Goal: Task Accomplishment & Management: Use online tool/utility

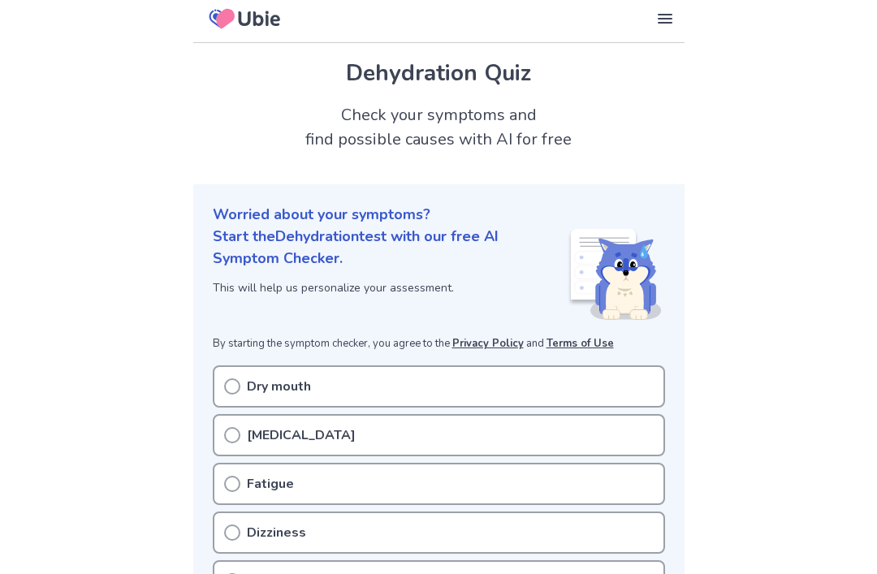
scroll to position [16, 0]
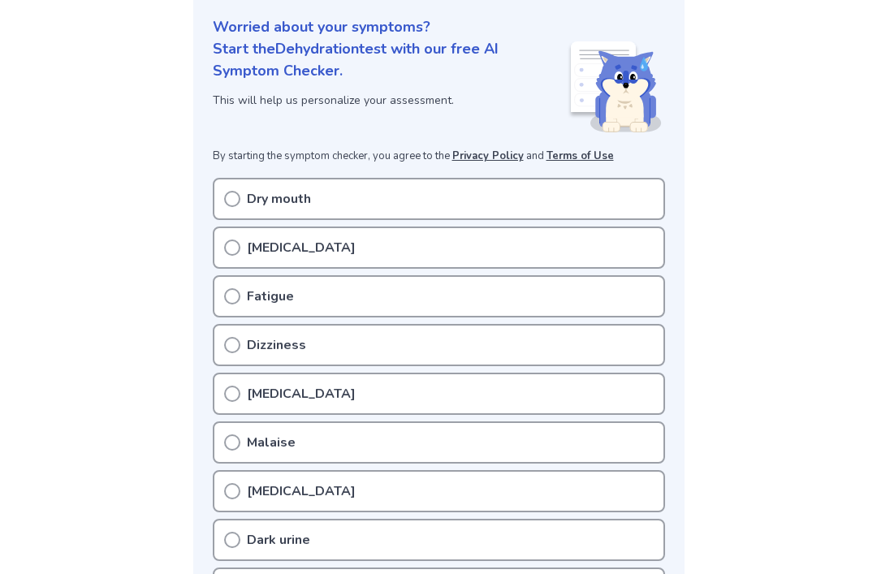
click at [285, 292] on p "Fatigue" at bounding box center [270, 296] width 47 height 19
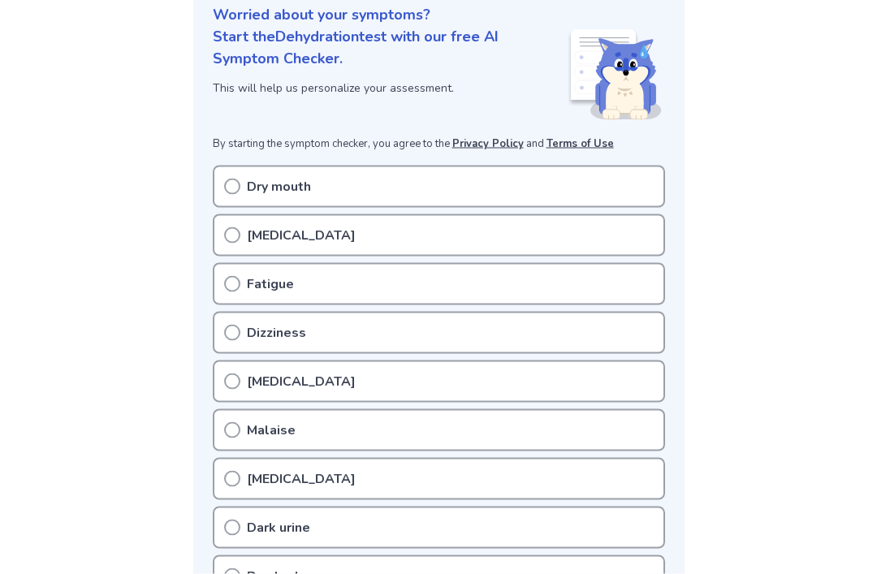
scroll to position [206, 0]
click at [226, 279] on circle at bounding box center [232, 283] width 15 height 15
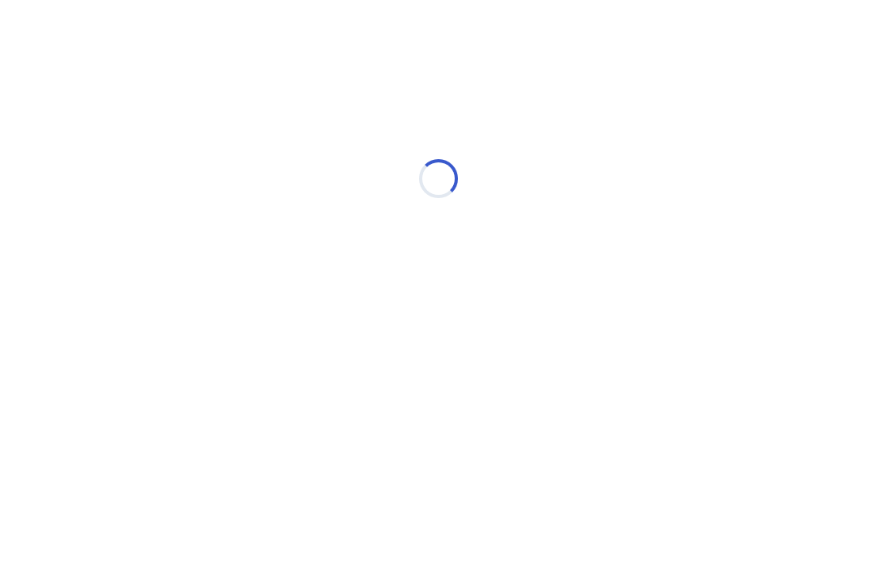
click at [228, 184] on div "Loading..." at bounding box center [438, 178] width 461 height 325
click at [232, 275] on div "Loading..." at bounding box center [438, 178] width 461 height 325
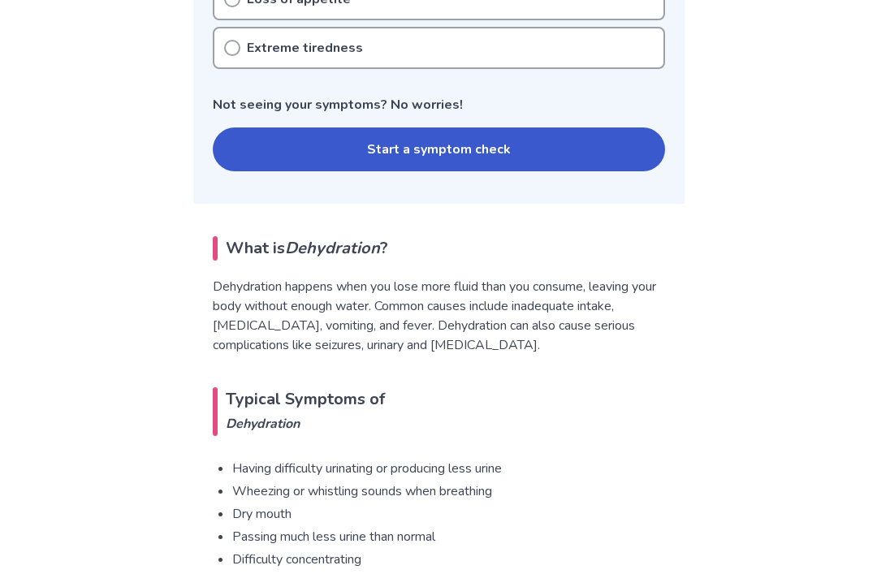
scroll to position [862, 0]
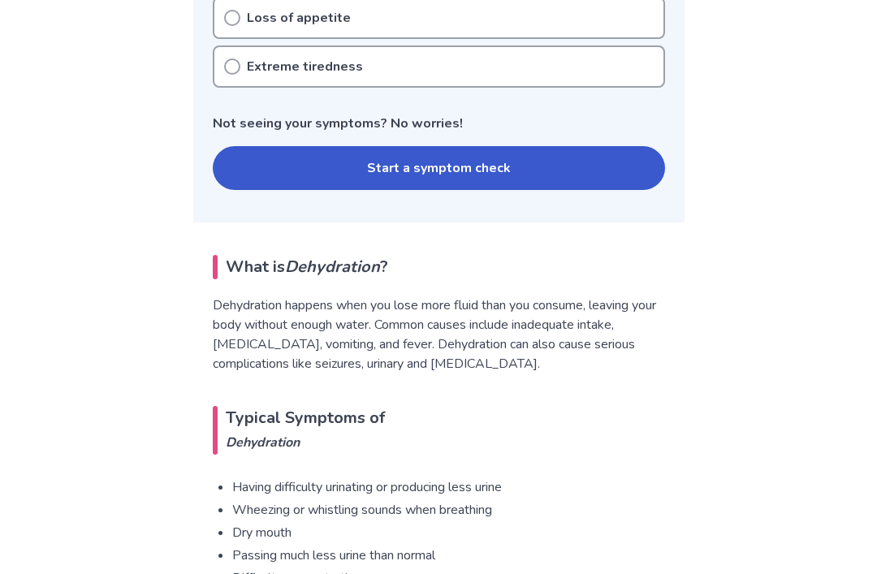
click at [252, 155] on button "Start a symptom check" at bounding box center [439, 168] width 453 height 44
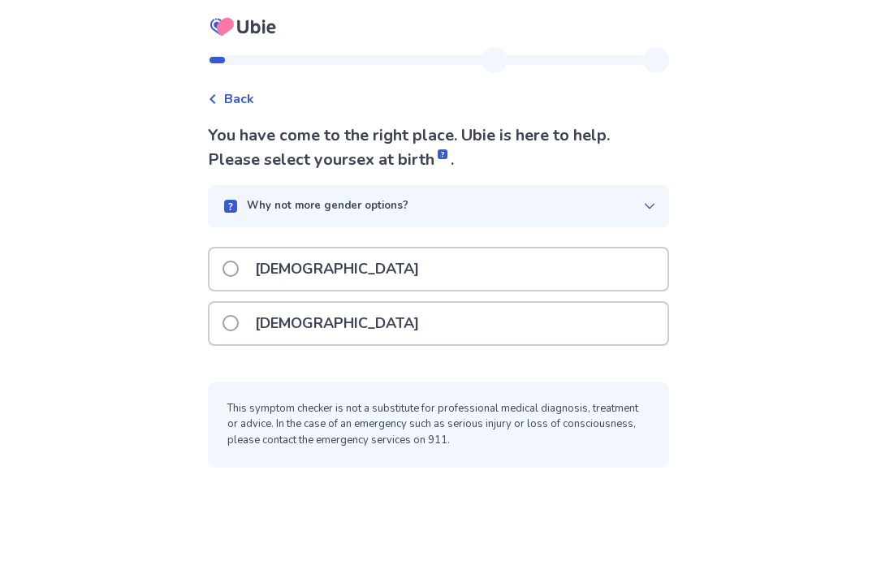
click at [275, 327] on p "[DEMOGRAPHIC_DATA]" at bounding box center [337, 323] width 184 height 41
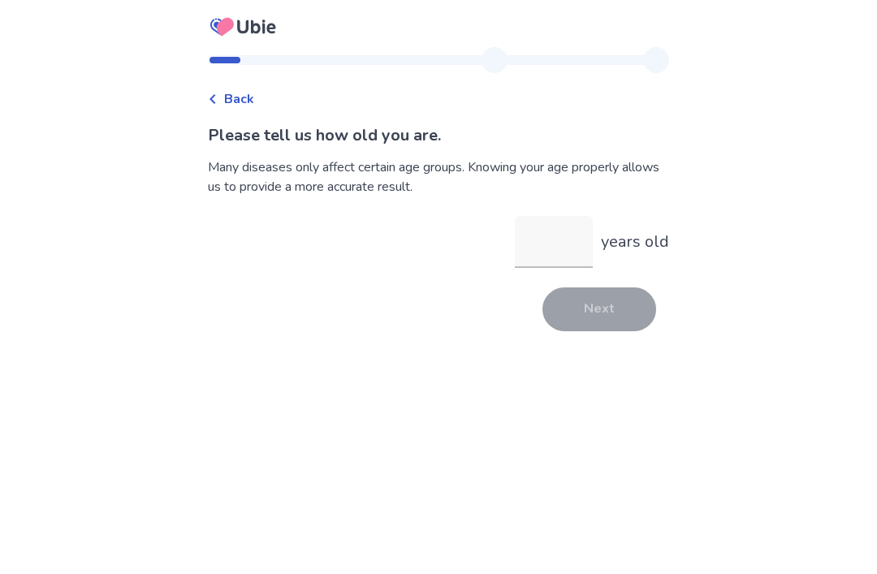
click at [570, 236] on input "years old" at bounding box center [554, 242] width 78 height 52
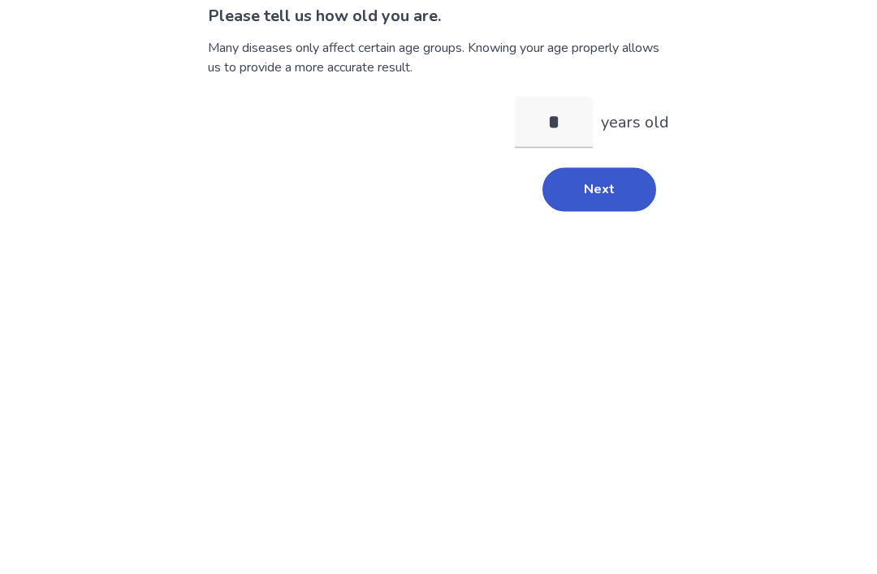
type input "**"
click at [592, 288] on button "Next" at bounding box center [600, 310] width 114 height 44
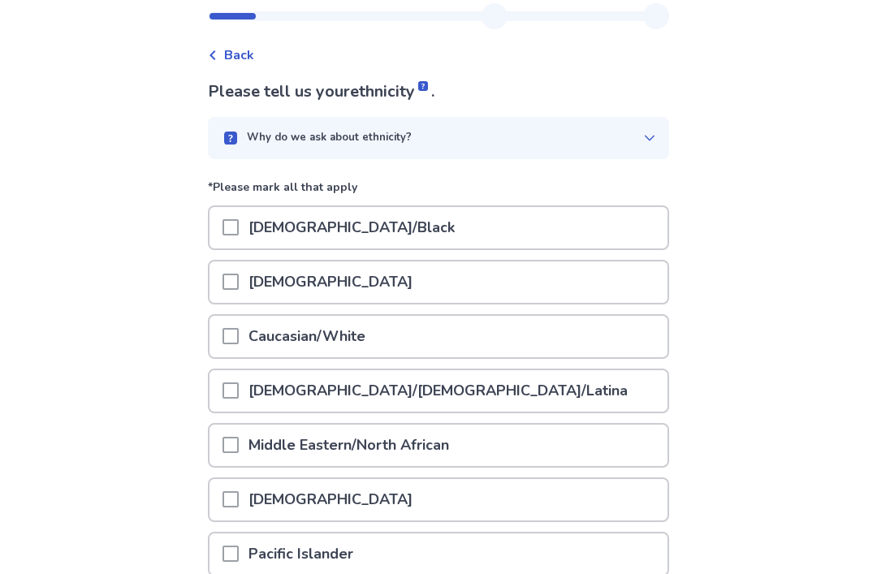
scroll to position [42, 0]
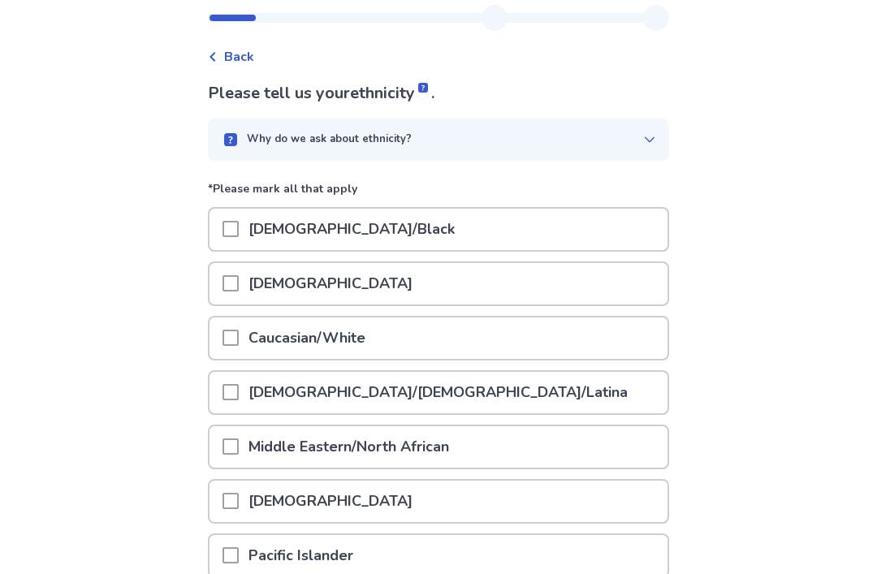
click at [239, 287] on span at bounding box center [231, 283] width 16 height 16
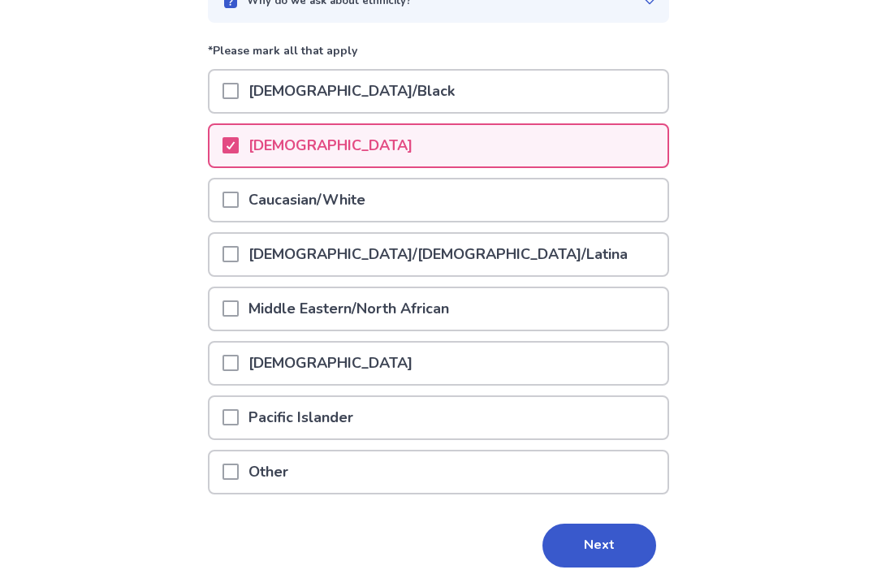
click at [236, 205] on span at bounding box center [231, 200] width 16 height 16
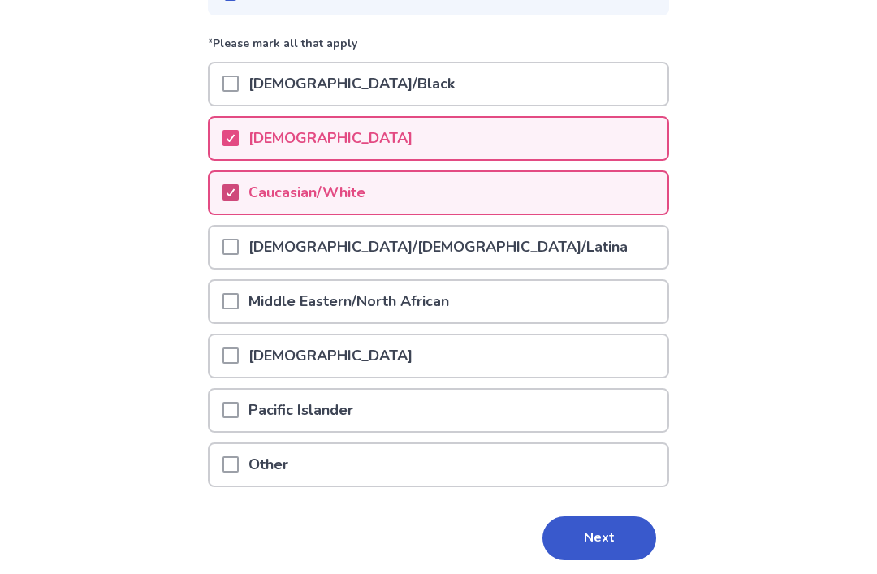
scroll to position [193, 0]
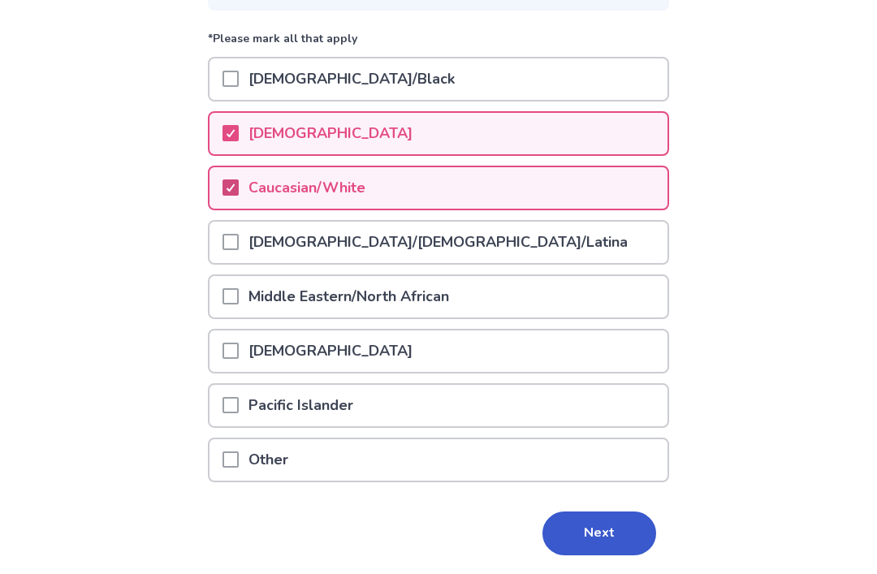
click at [236, 405] on span at bounding box center [231, 405] width 16 height 16
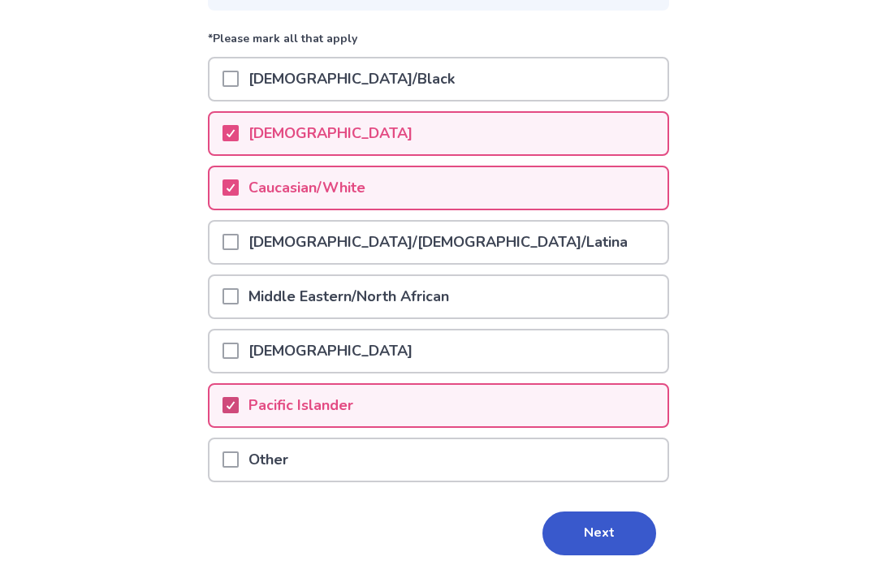
click at [591, 540] on button "Next" at bounding box center [600, 534] width 114 height 44
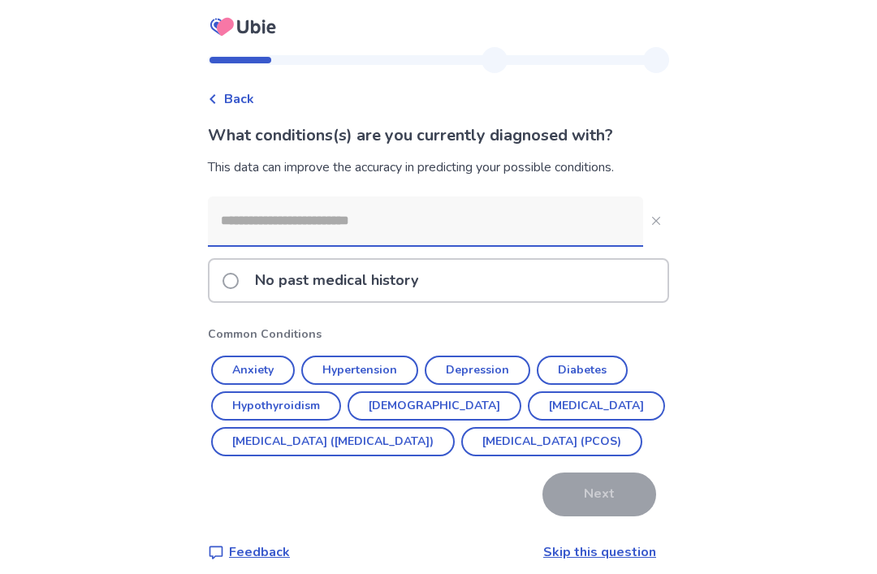
click at [258, 383] on button "Anxiety" at bounding box center [253, 370] width 84 height 29
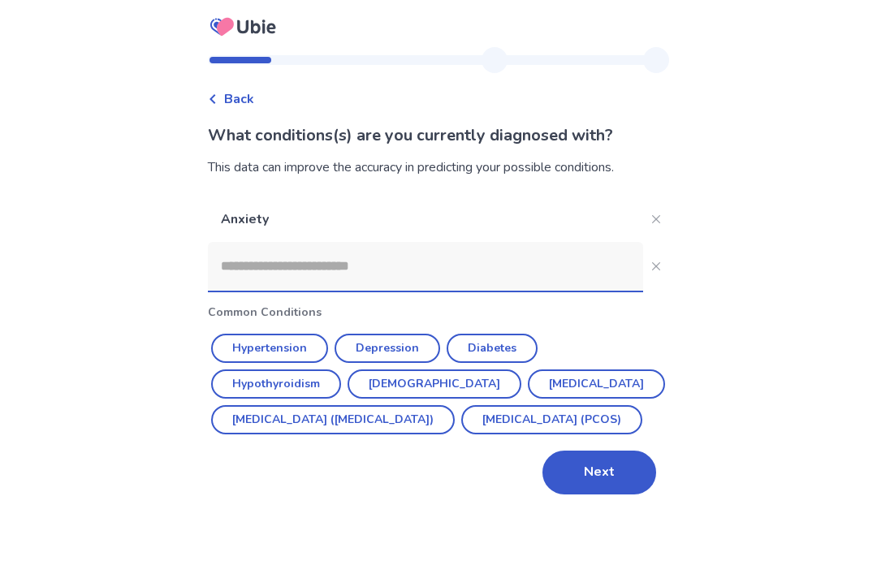
click at [397, 349] on button "Depression" at bounding box center [388, 348] width 106 height 29
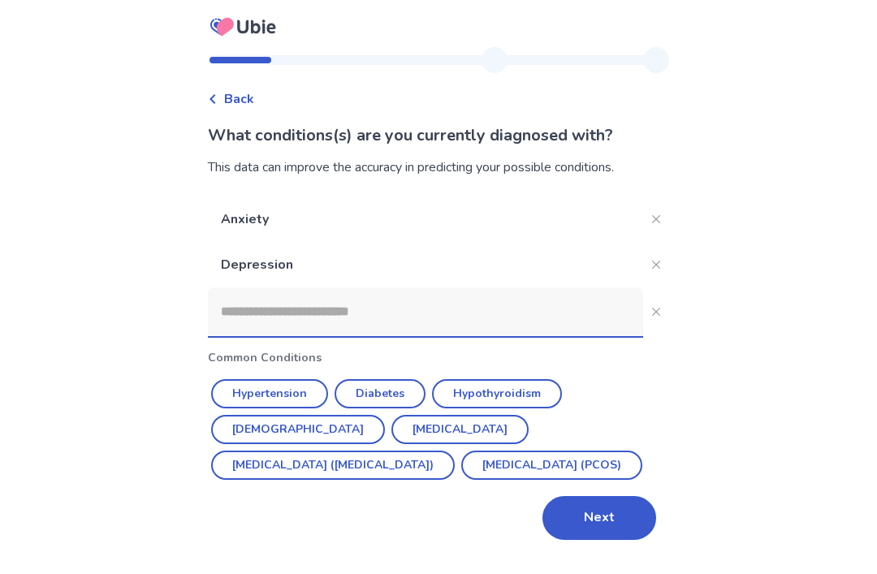
click at [385, 415] on button "[DEMOGRAPHIC_DATA]" at bounding box center [298, 429] width 174 height 29
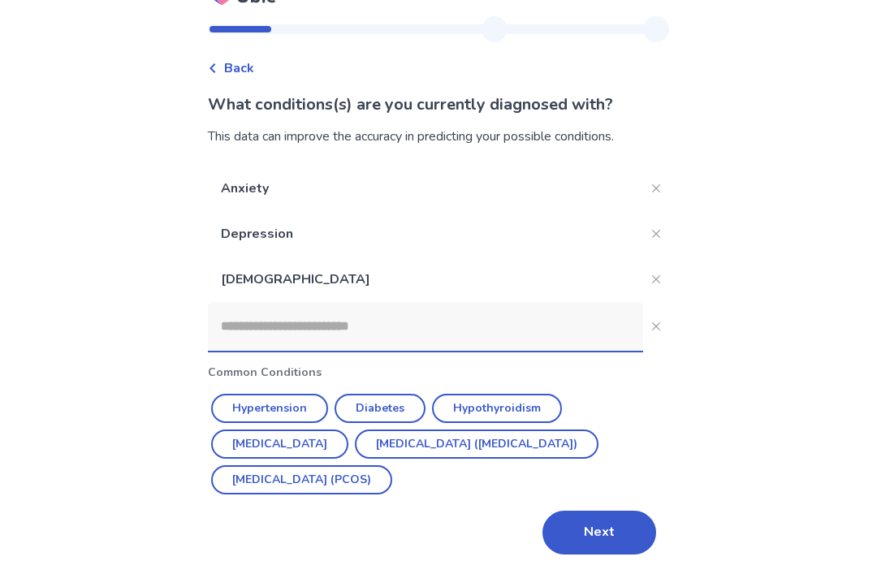
scroll to position [33, 0]
click at [557, 331] on input at bounding box center [425, 326] width 435 height 49
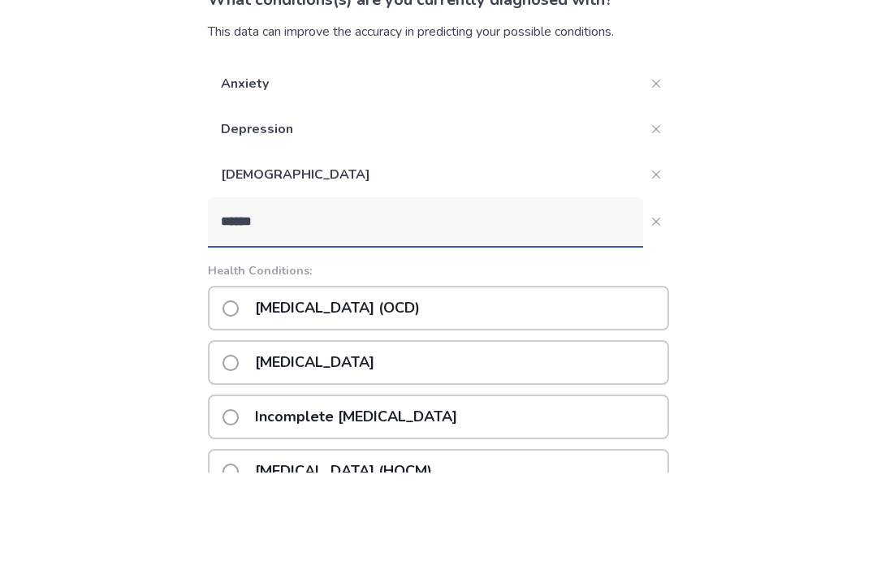
scroll to position [136, 0]
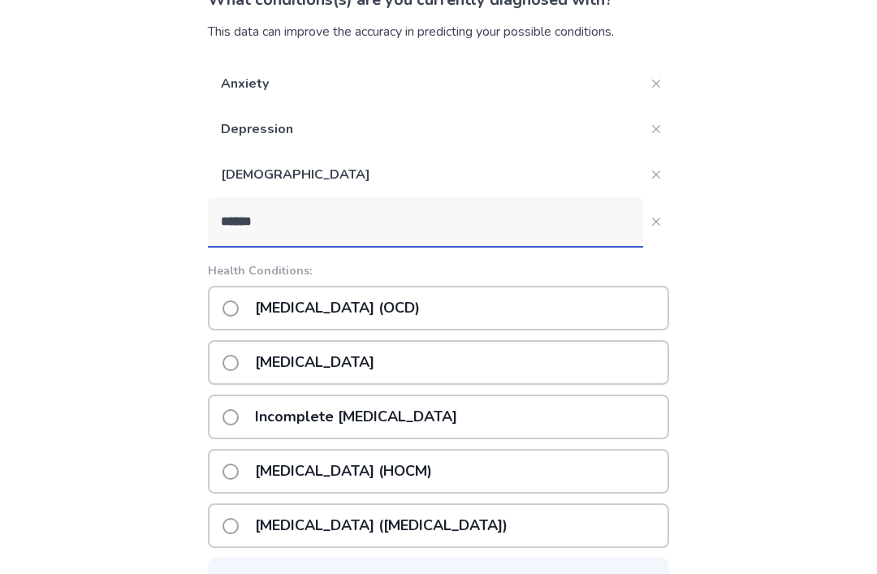
type input "******"
click at [236, 307] on span at bounding box center [231, 309] width 16 height 16
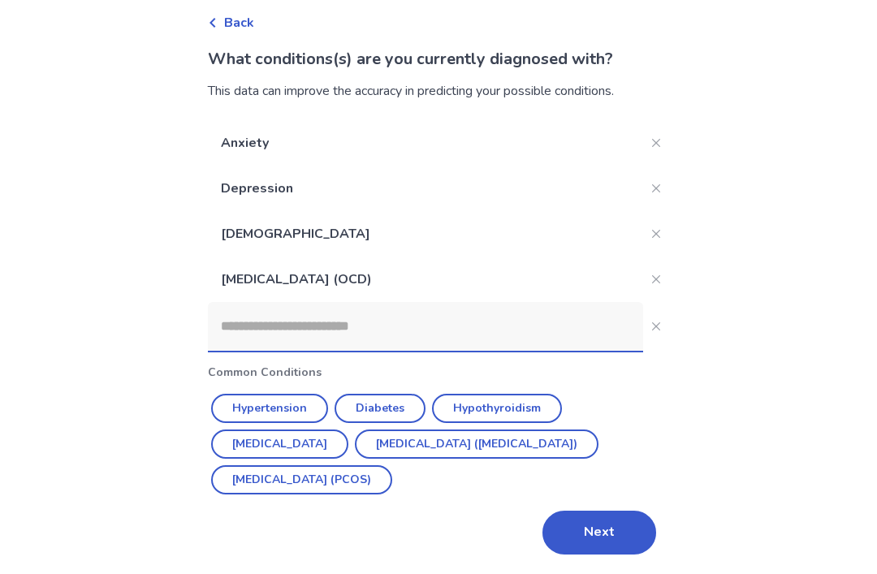
scroll to position [76, 0]
click at [295, 317] on input at bounding box center [425, 326] width 435 height 49
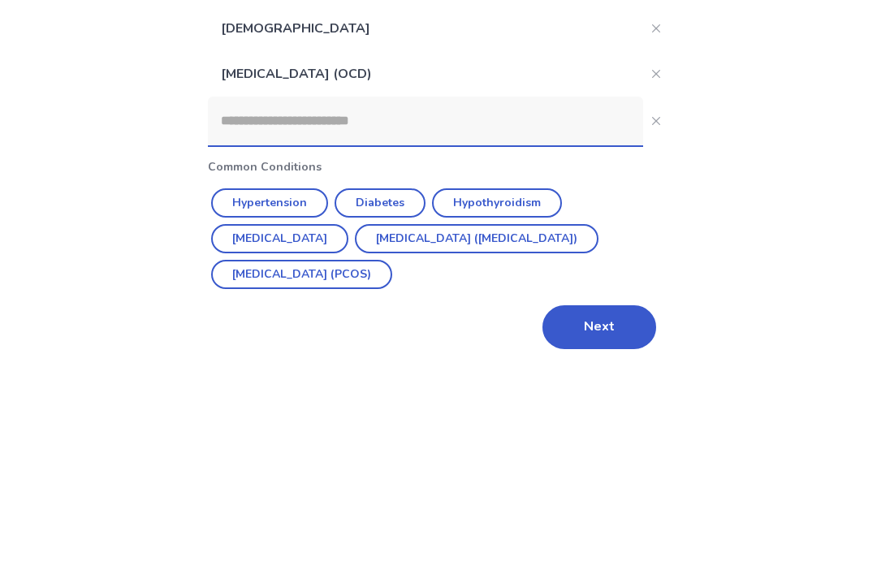
click at [756, 183] on div "Back What conditions(s) are you currently diagnosed with? This data can improve…" at bounding box center [438, 249] width 877 height 651
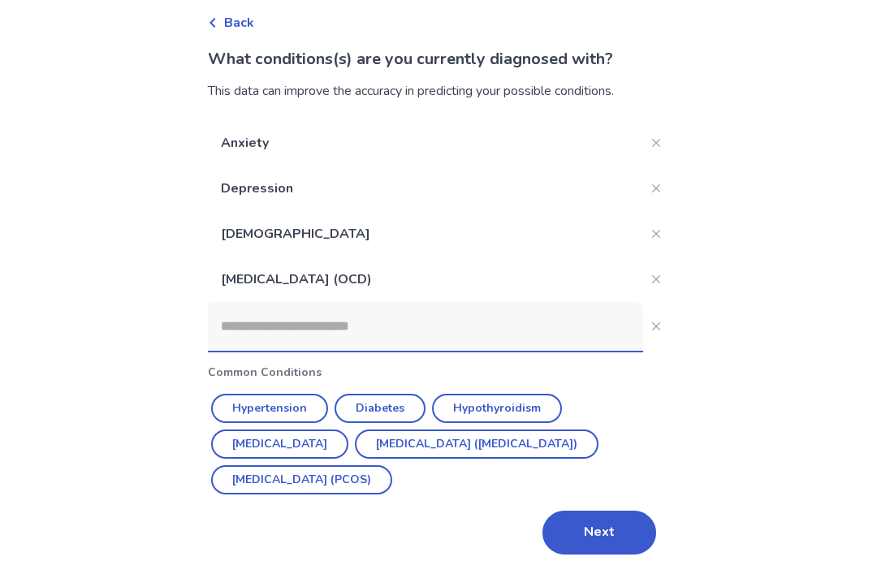
click at [617, 522] on button "Next" at bounding box center [600, 533] width 114 height 44
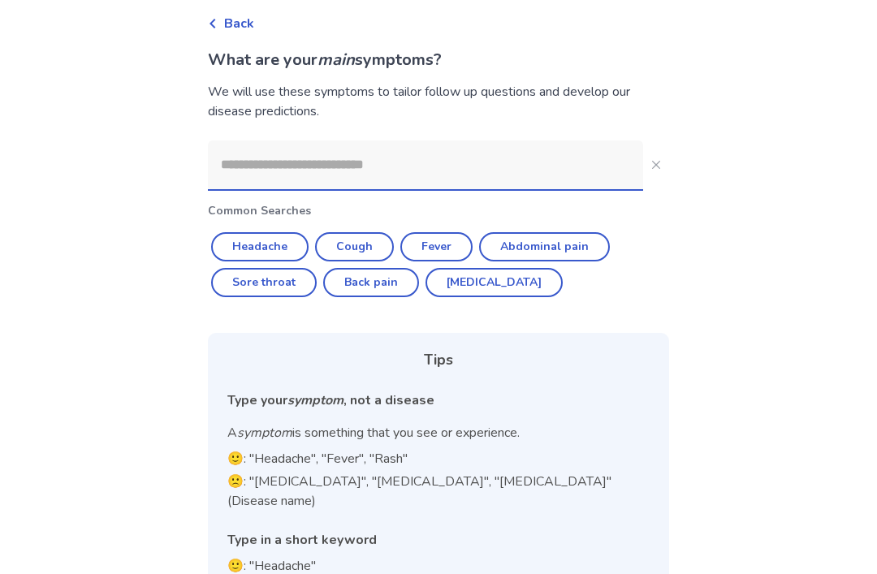
scroll to position [84, 0]
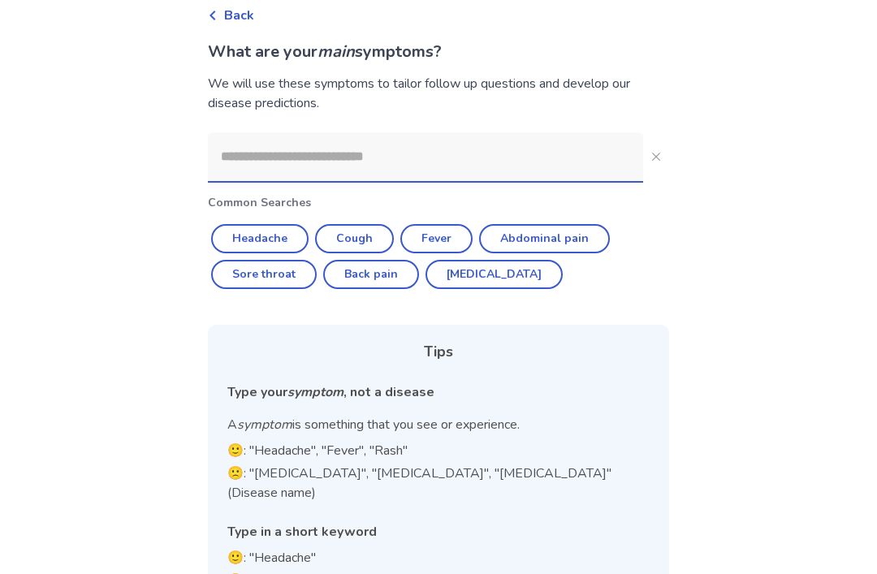
click at [553, 159] on input at bounding box center [425, 156] width 435 height 49
click at [284, 238] on button "Headache" at bounding box center [259, 238] width 97 height 29
type input "********"
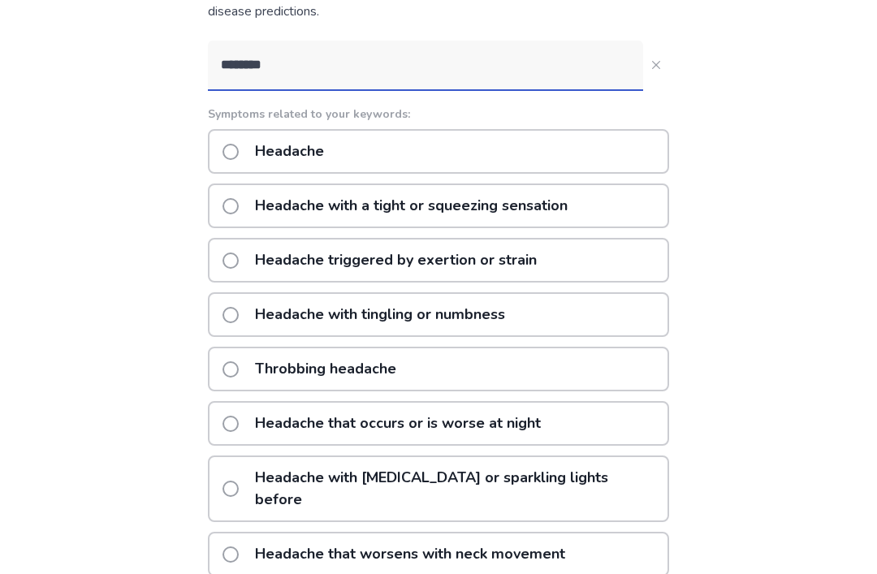
scroll to position [176, 0]
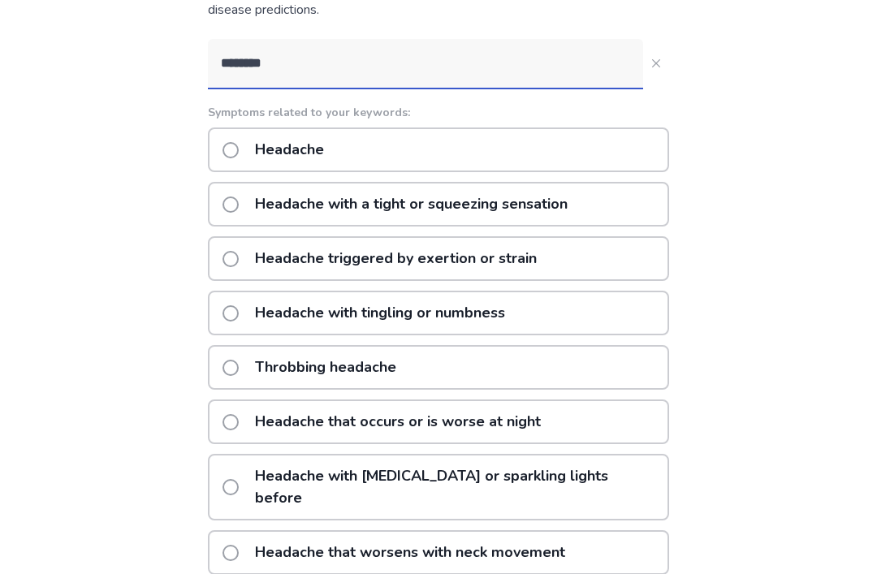
click at [237, 145] on span at bounding box center [231, 151] width 16 height 16
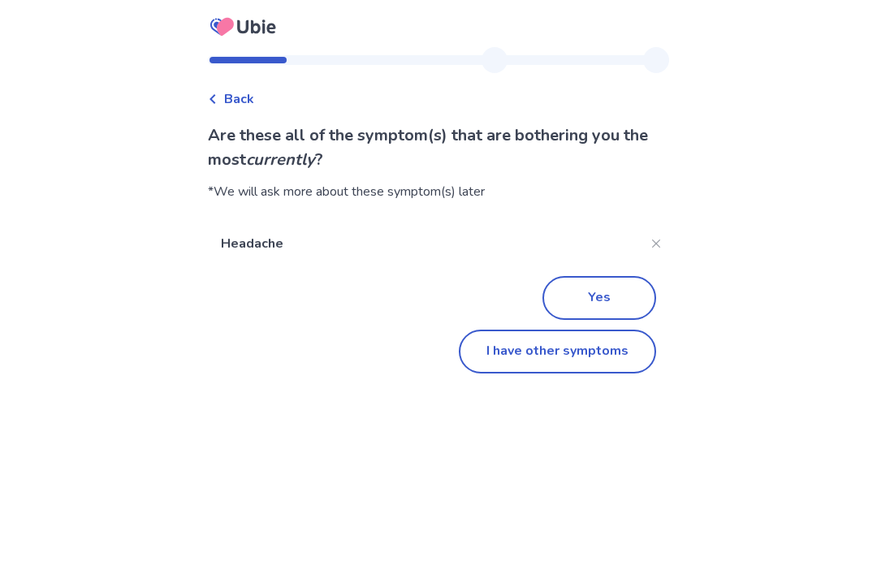
click at [621, 349] on button "I have other symptoms" at bounding box center [557, 352] width 197 height 44
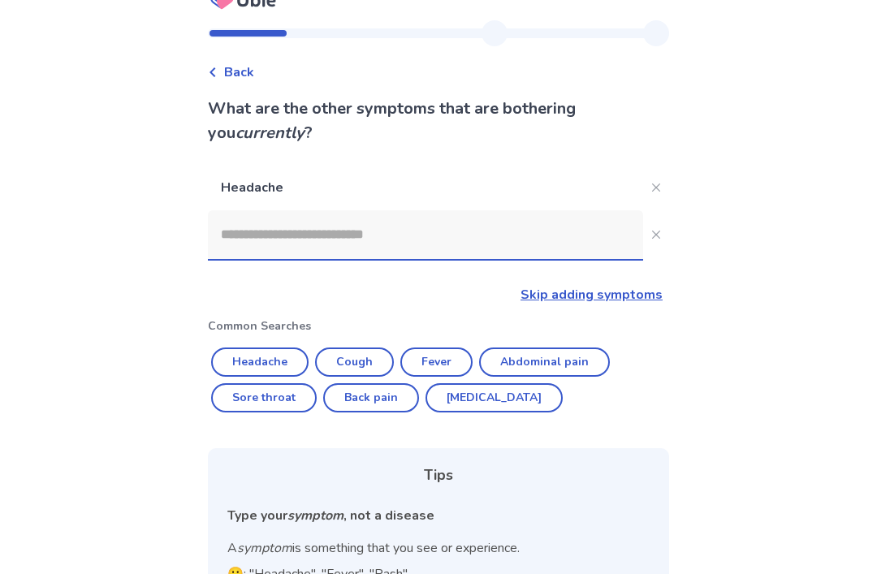
scroll to position [28, 0]
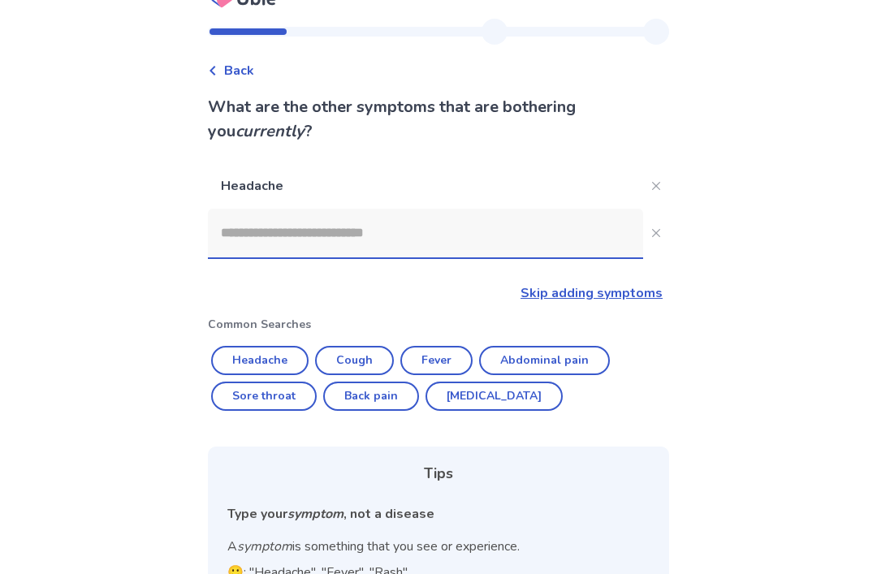
click at [574, 362] on button "Abdominal pain" at bounding box center [544, 361] width 131 height 29
type input "**********"
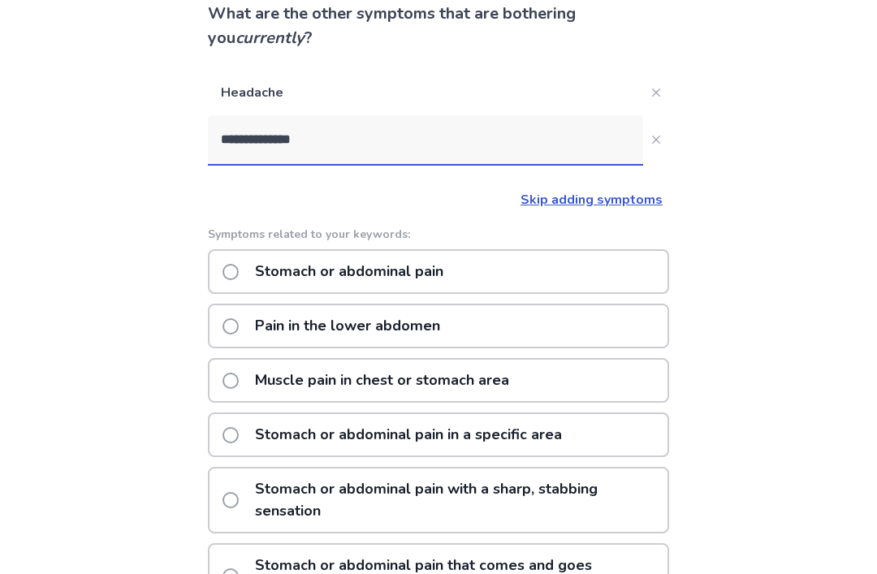
scroll to position [123, 0]
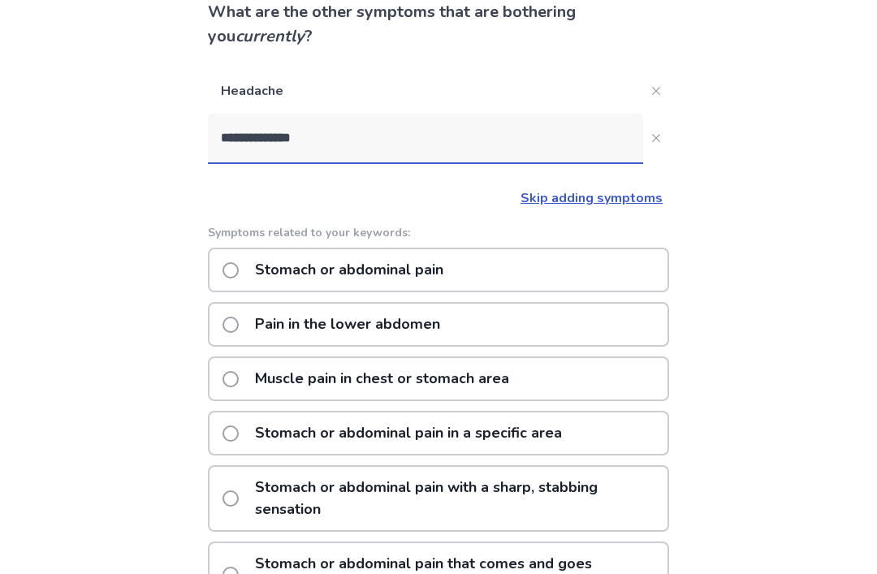
click at [236, 263] on span at bounding box center [231, 271] width 16 height 16
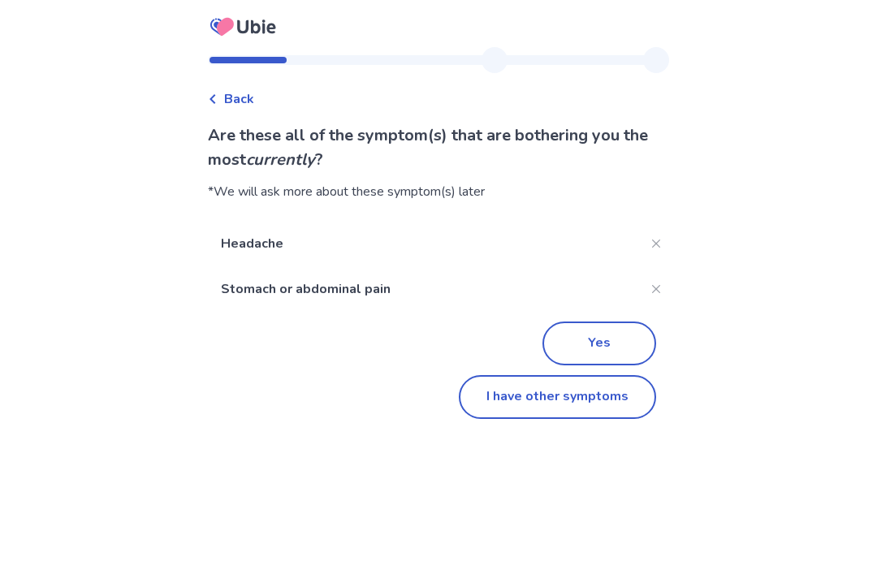
click at [584, 401] on button "I have other symptoms" at bounding box center [557, 397] width 197 height 44
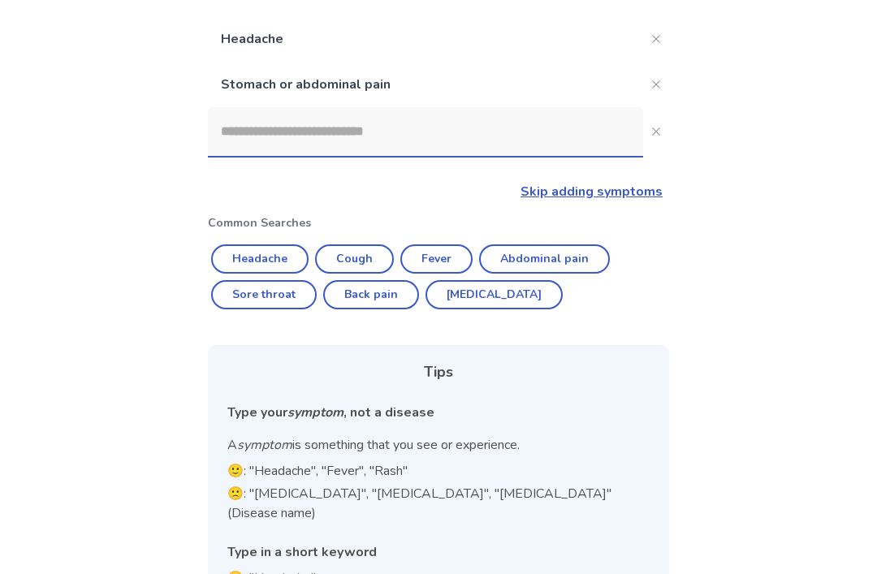
scroll to position [175, 0]
click at [500, 145] on input at bounding box center [425, 132] width 435 height 49
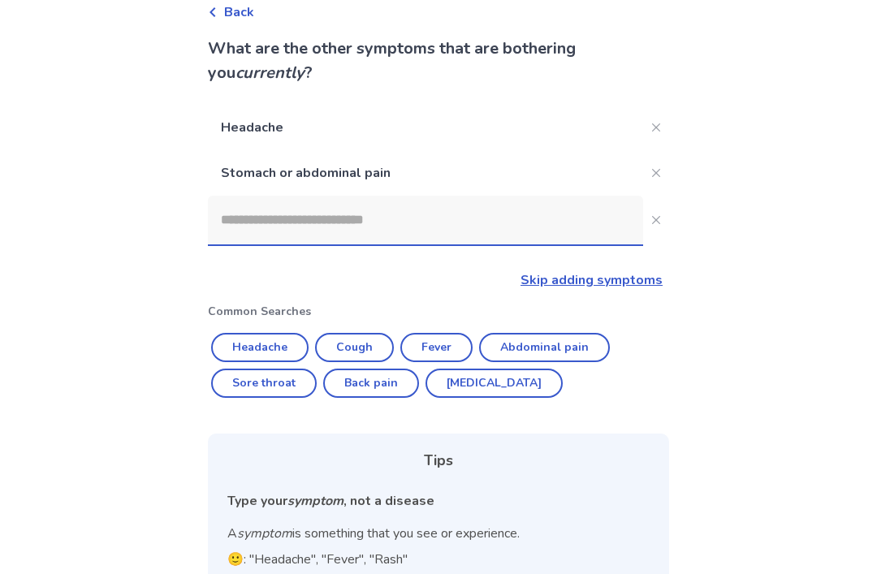
scroll to position [93, 0]
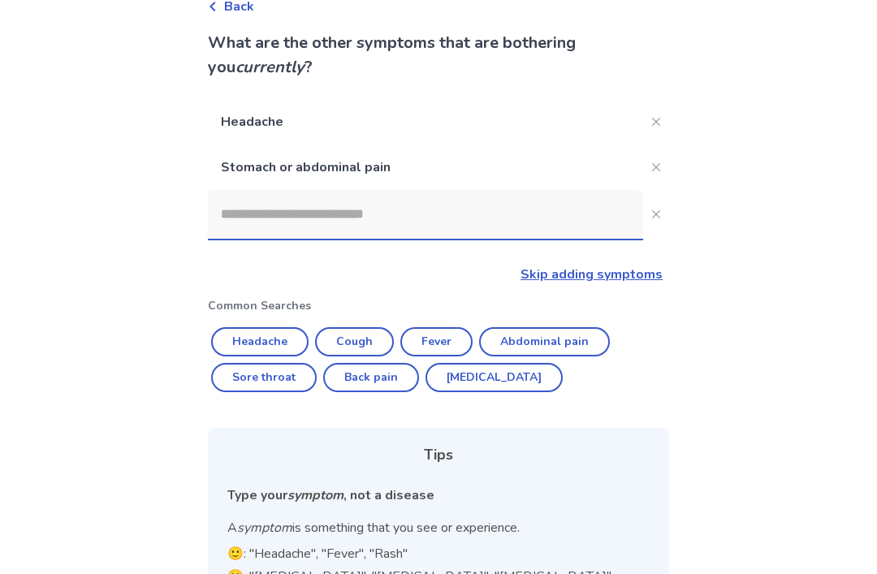
click at [537, 220] on input at bounding box center [425, 214] width 435 height 49
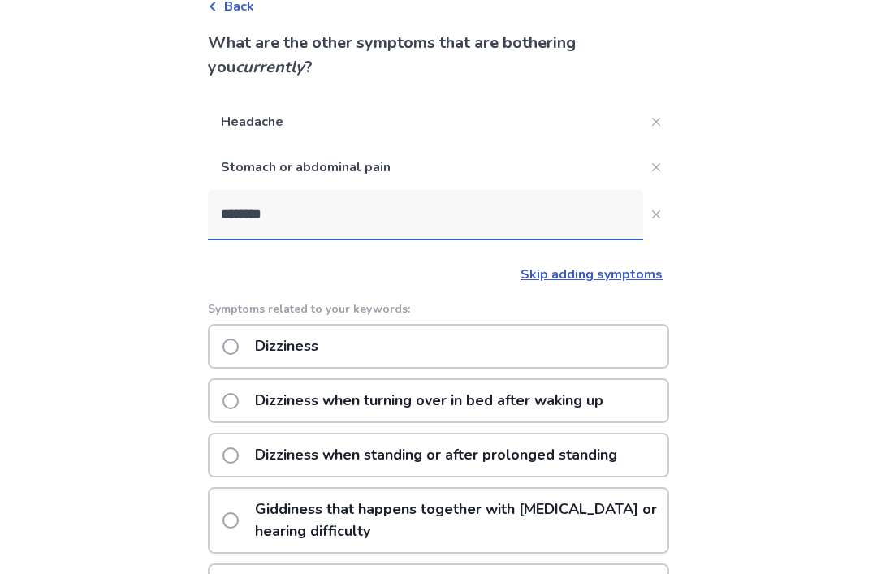
type input "*********"
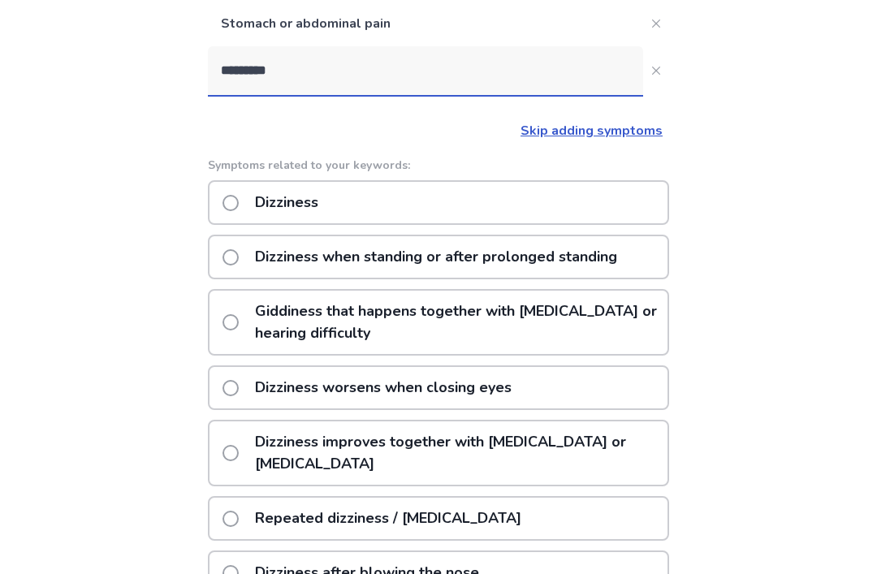
scroll to position [236, 0]
click at [252, 254] on label "Dizziness when standing or after prolonged standing" at bounding box center [425, 256] width 405 height 41
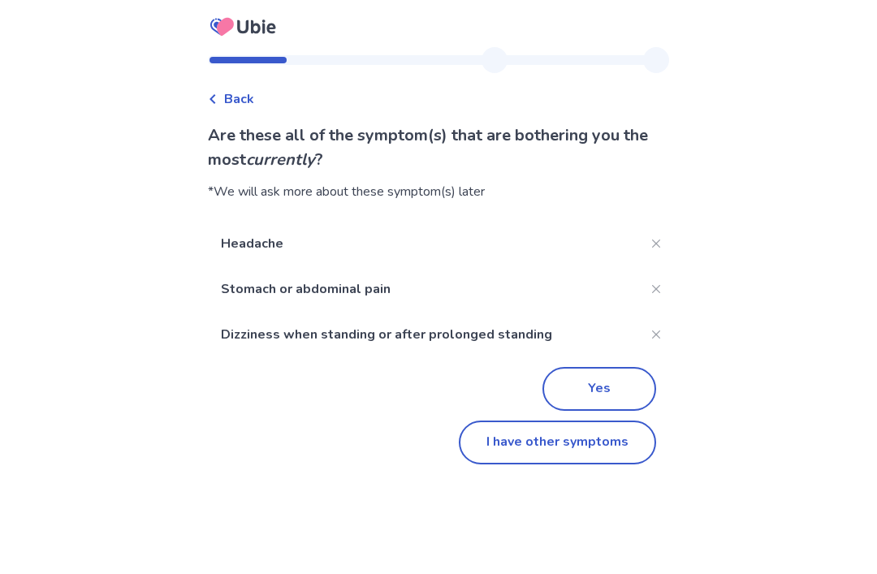
click at [591, 444] on button "I have other symptoms" at bounding box center [557, 443] width 197 height 44
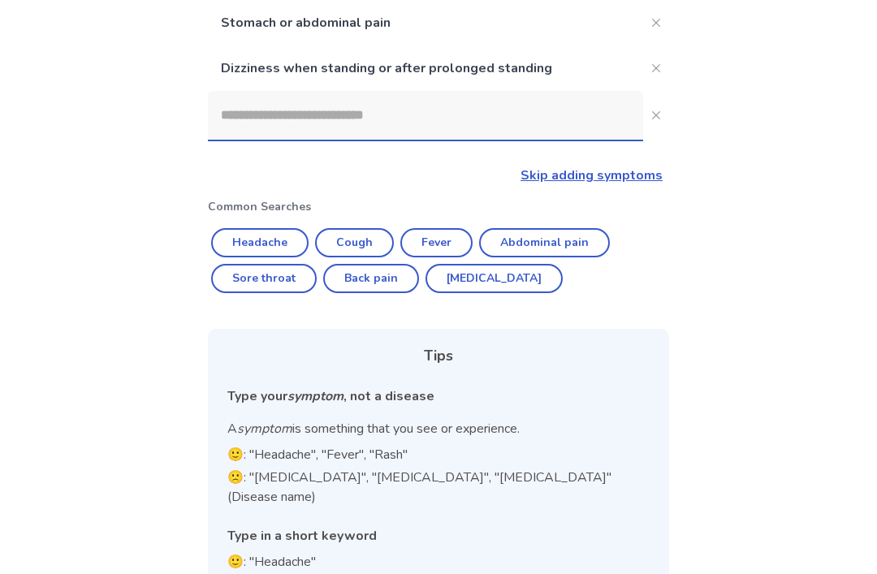
click at [652, 64] on icon "Close" at bounding box center [656, 68] width 8 height 8
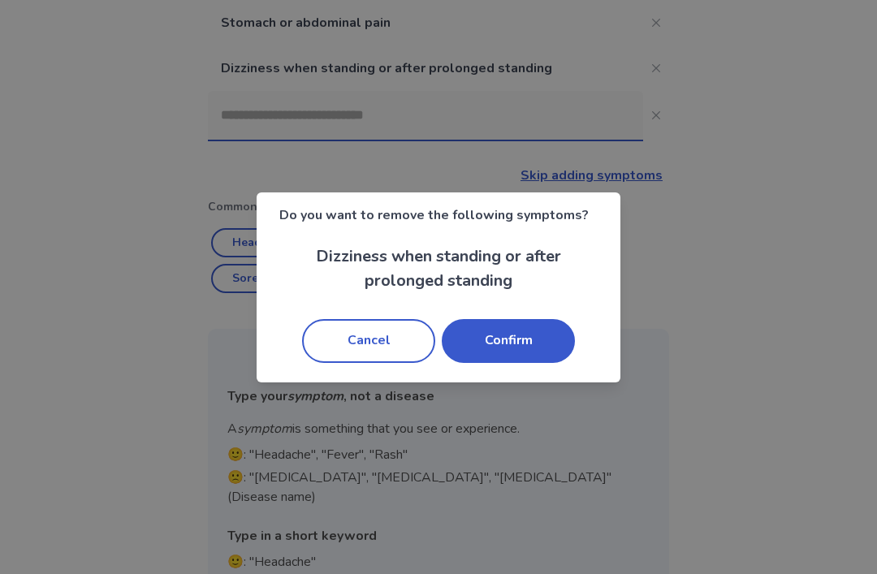
click at [524, 345] on button "Confirm" at bounding box center [508, 341] width 133 height 44
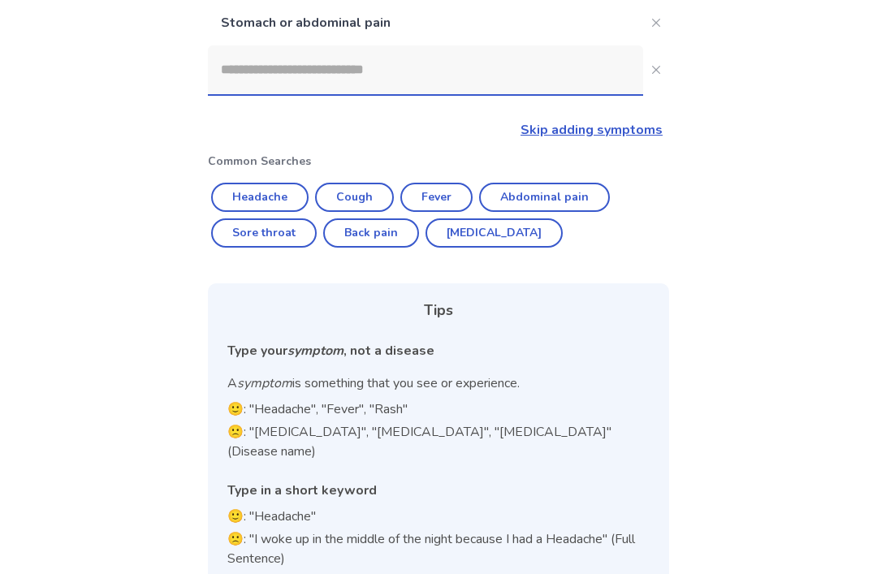
click at [522, 58] on input at bounding box center [425, 69] width 435 height 49
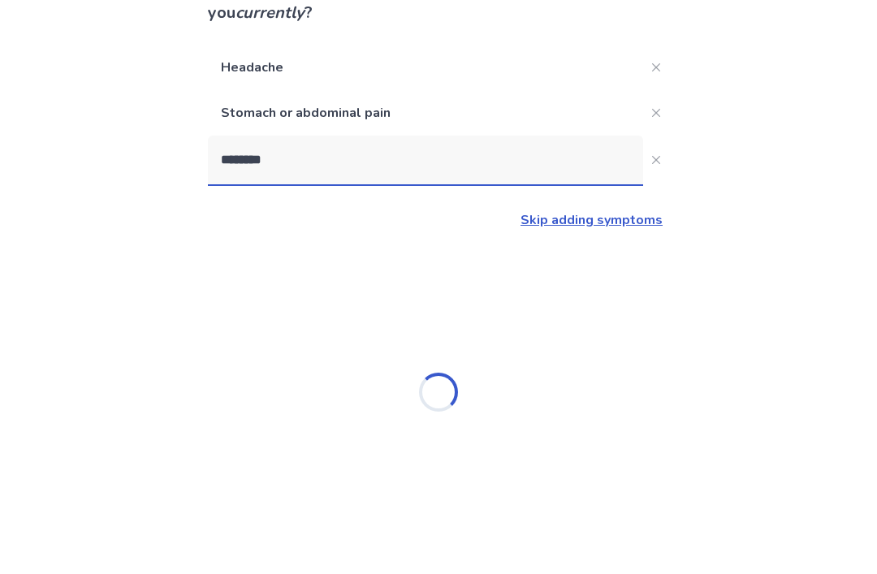
type input "*********"
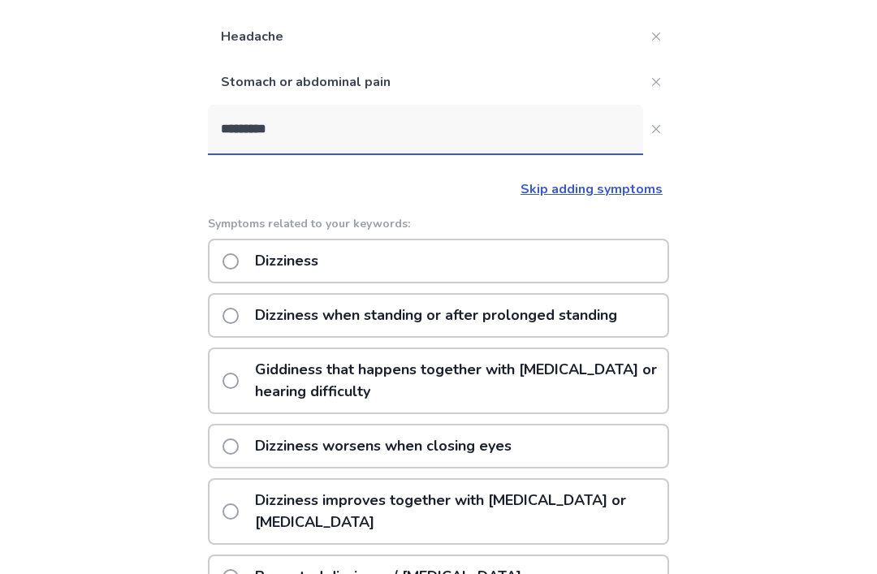
scroll to position [175, 0]
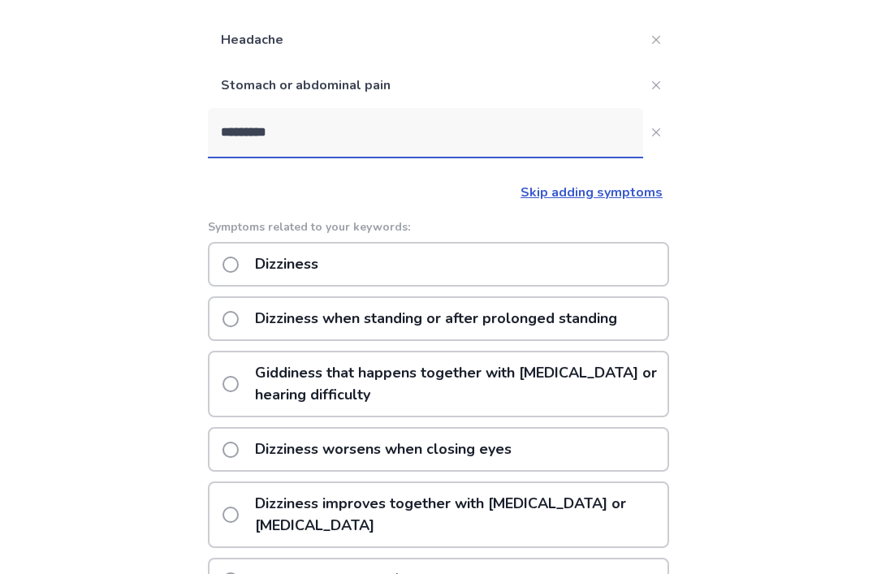
click at [233, 257] on label "Dizziness" at bounding box center [276, 264] width 106 height 41
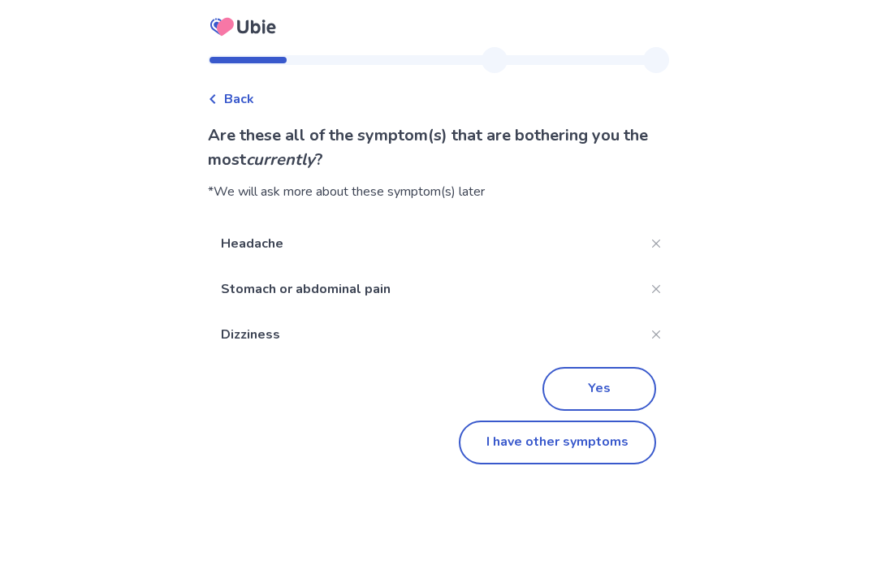
click at [570, 453] on button "I have other symptoms" at bounding box center [557, 443] width 197 height 44
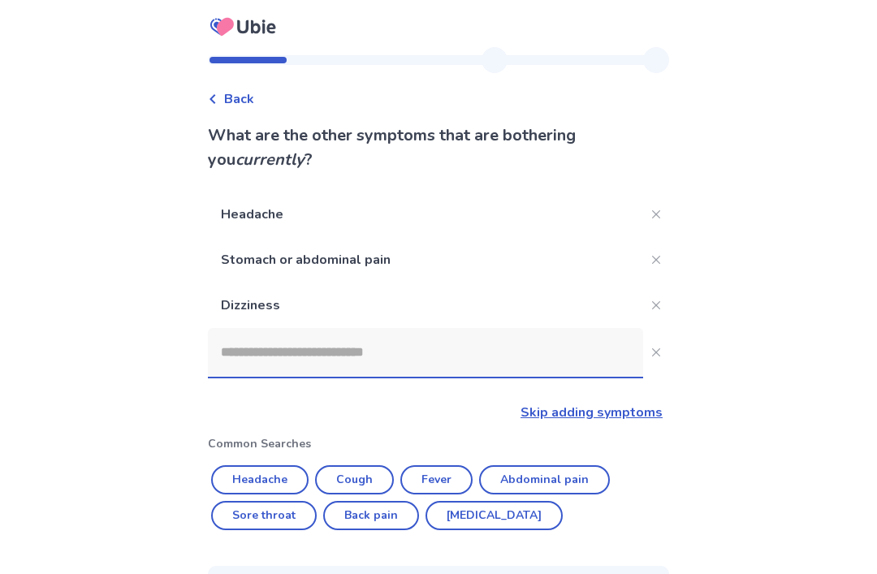
scroll to position [175, 0]
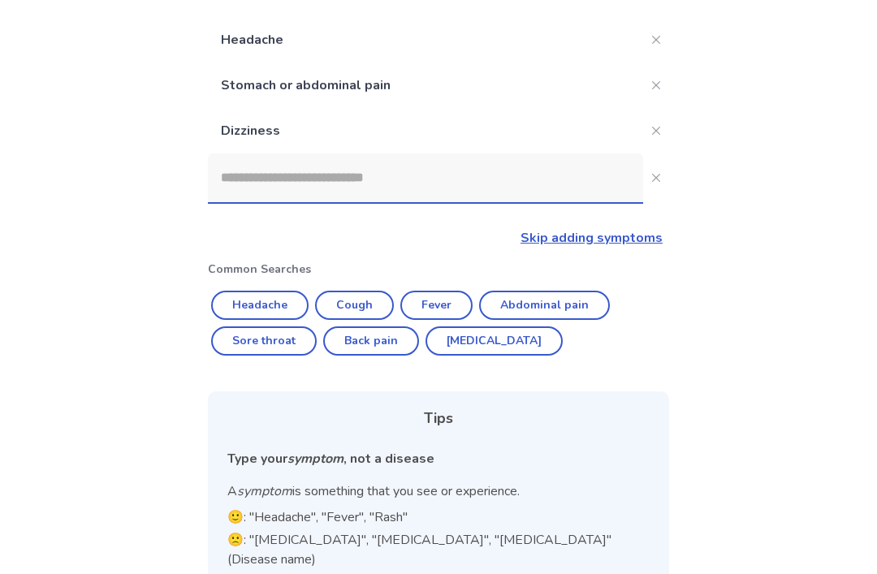
click at [465, 178] on input at bounding box center [425, 178] width 435 height 49
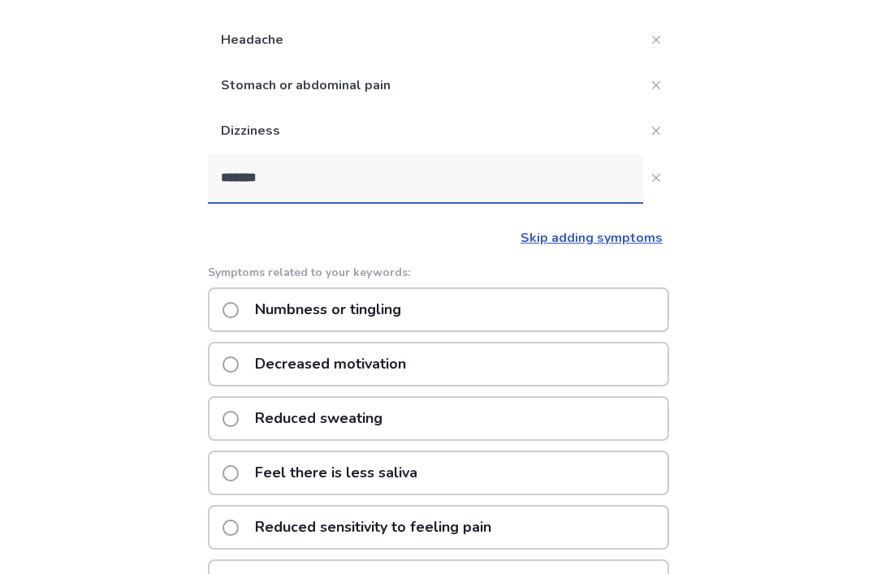
click at [497, 185] on input "*******" at bounding box center [425, 178] width 435 height 49
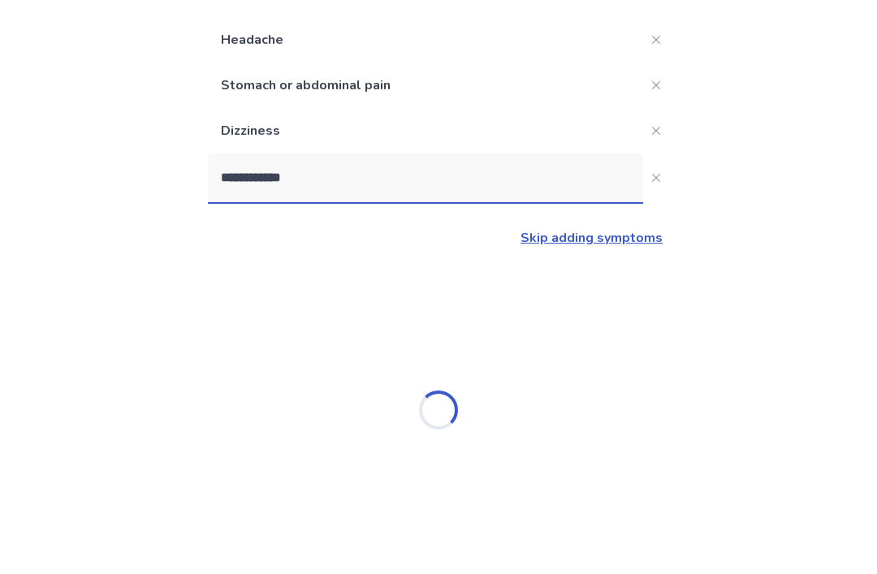
type input "**********"
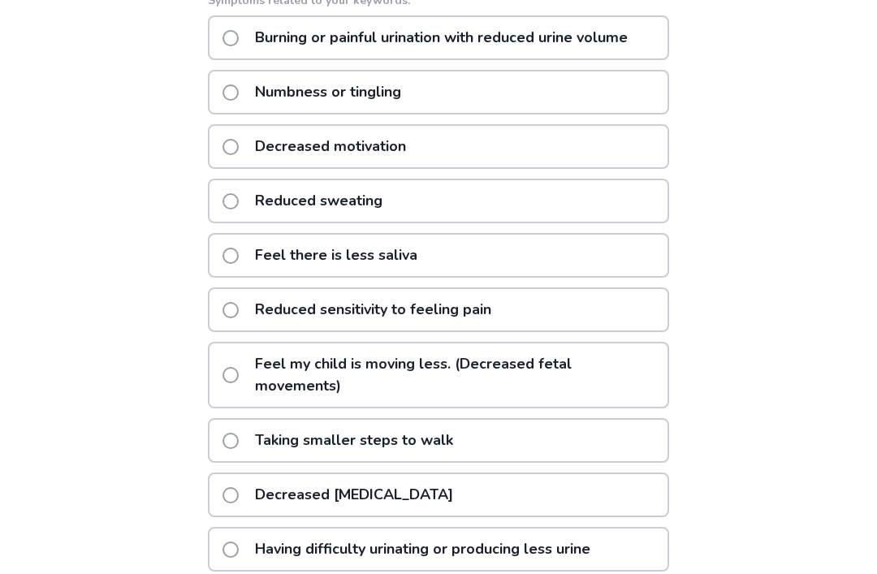
scroll to position [0, 0]
